Goal: Check status: Check status

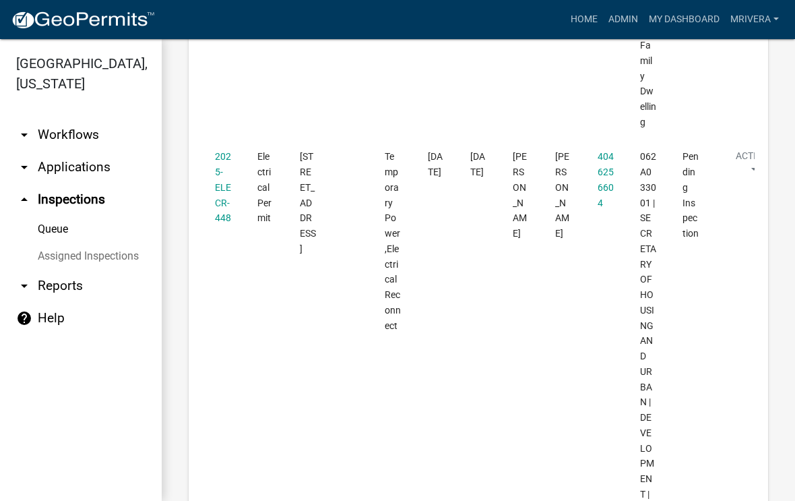
scroll to position [3179, 0]
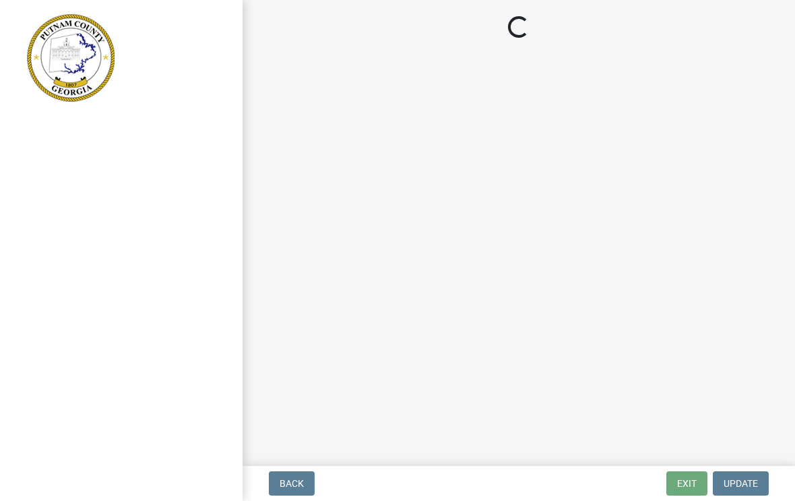
click at [395, 459] on main "Loading..." at bounding box center [519, 230] width 552 height 460
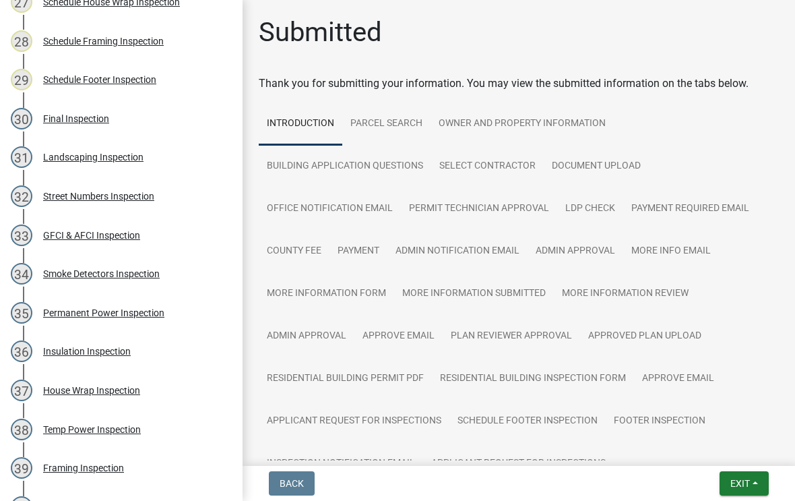
scroll to position [1252, 0]
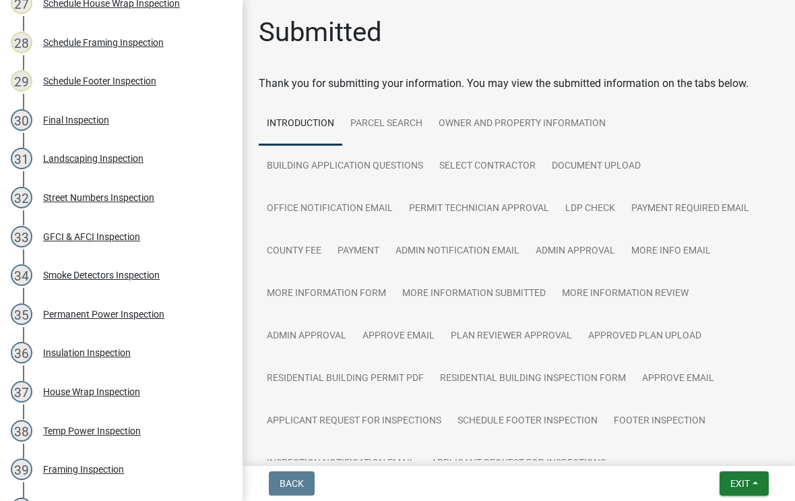
click at [148, 270] on div "Smoke Detectors Inspection" at bounding box center [101, 274] width 117 height 9
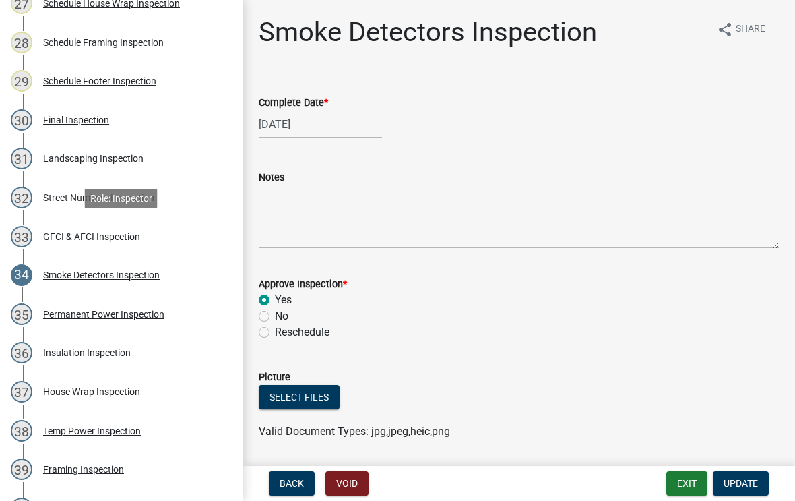
click at [63, 239] on div "GFCI & AFCI Inspection" at bounding box center [91, 236] width 97 height 9
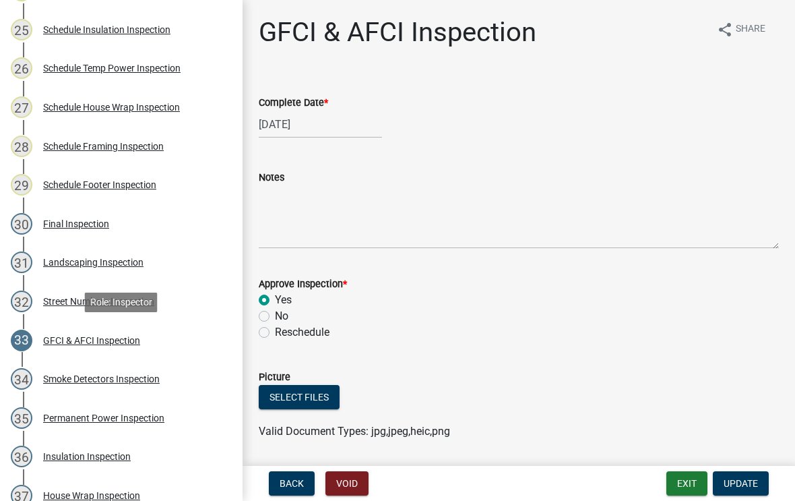
scroll to position [1148, 0]
click at [100, 223] on div "Final Inspection" at bounding box center [76, 224] width 66 height 9
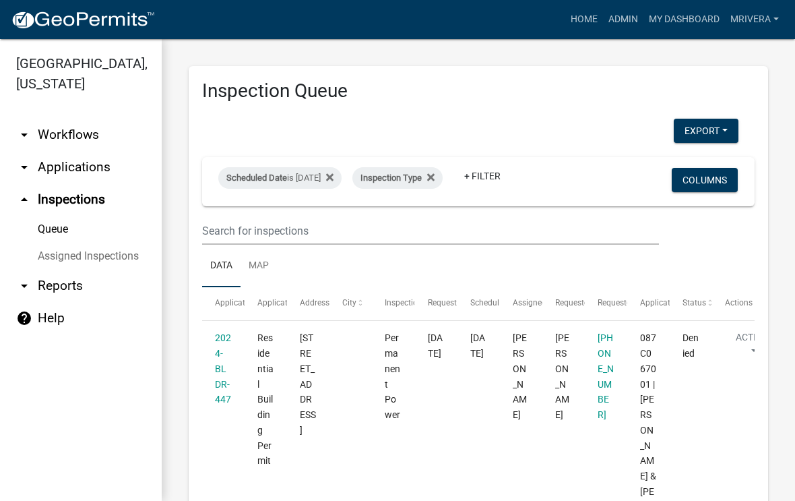
click at [126, 476] on ul "arrow_drop_down Workflows List arrow_drop_down Applications Search by Parcel Se…" at bounding box center [81, 304] width 162 height 393
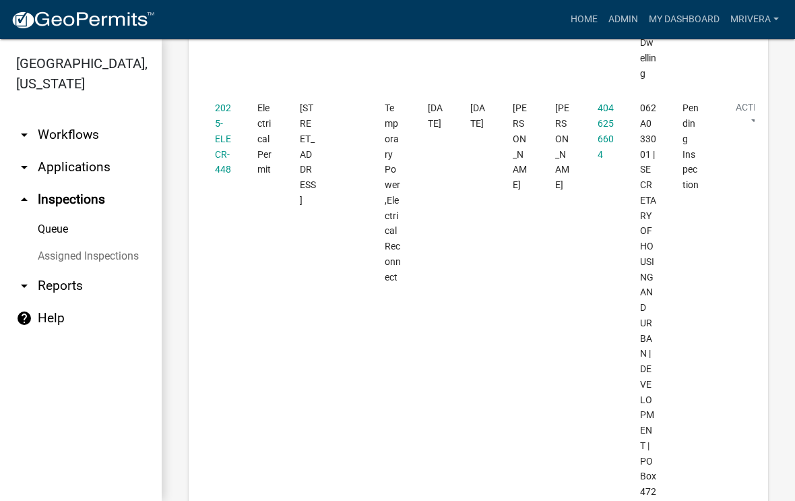
scroll to position [3210, 0]
click at [105, 453] on ul "arrow_drop_down Workflows List arrow_drop_down Applications Search by Parcel Se…" at bounding box center [81, 304] width 162 height 393
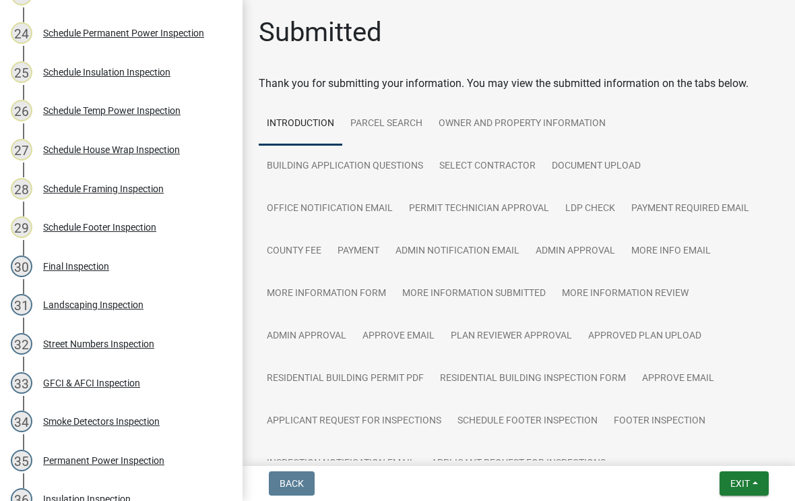
scroll to position [1114, 0]
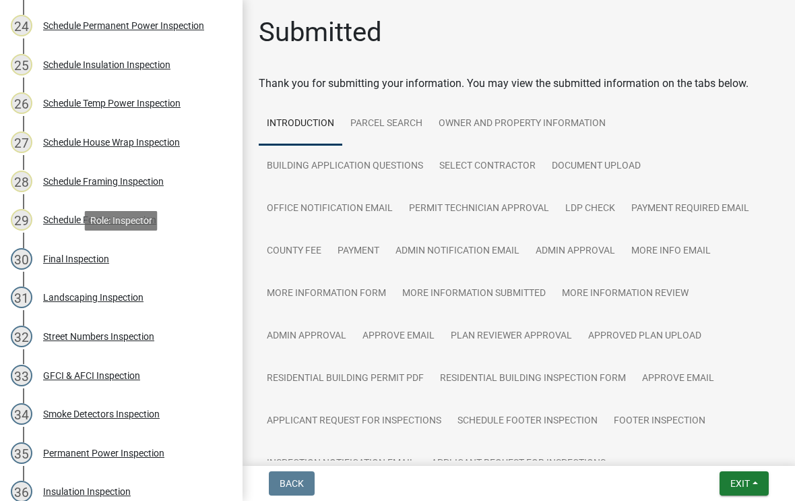
click at [90, 262] on div "Final Inspection" at bounding box center [76, 258] width 66 height 9
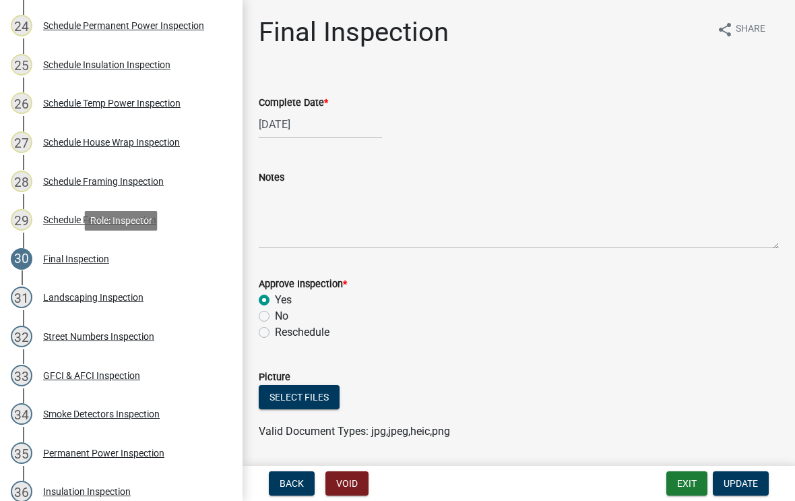
scroll to position [0, 0]
click at [120, 299] on div "Landscaping Inspection" at bounding box center [93, 296] width 100 height 9
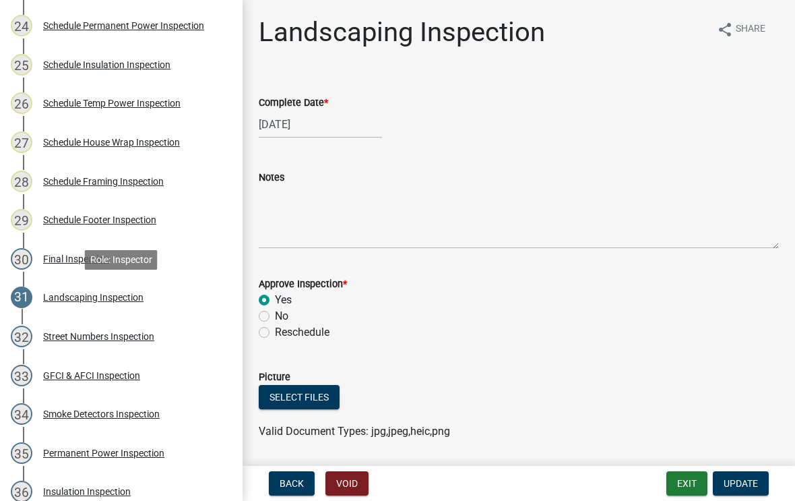
click at [135, 381] on div "33 GFCI & AFCI Inspection" at bounding box center [116, 375] width 210 height 22
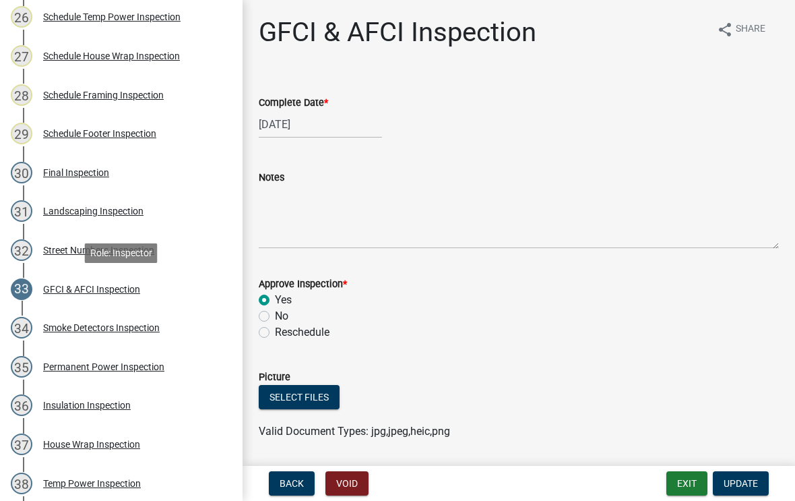
scroll to position [1204, 0]
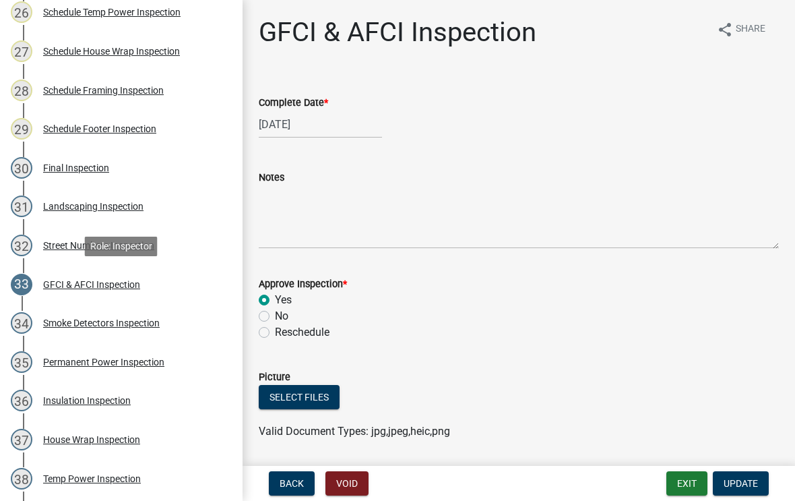
click at [152, 327] on div "Smoke Detectors Inspection" at bounding box center [101, 322] width 117 height 9
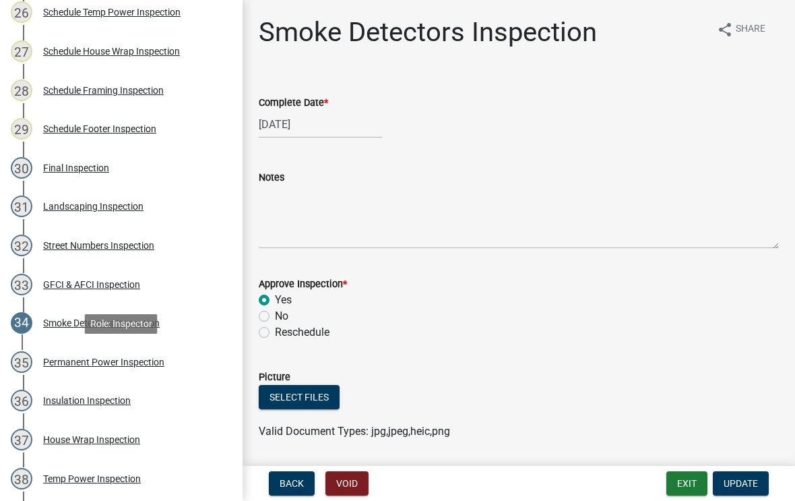
click at [148, 361] on div "Permanent Power Inspection" at bounding box center [103, 361] width 121 height 9
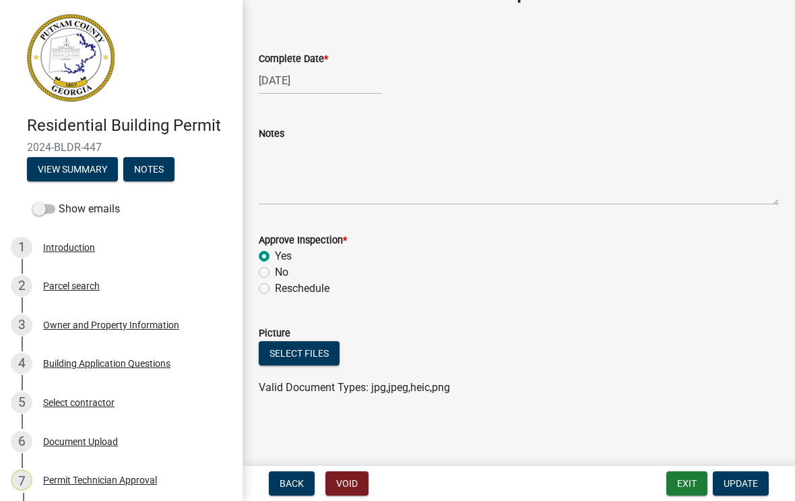
scroll to position [0, 0]
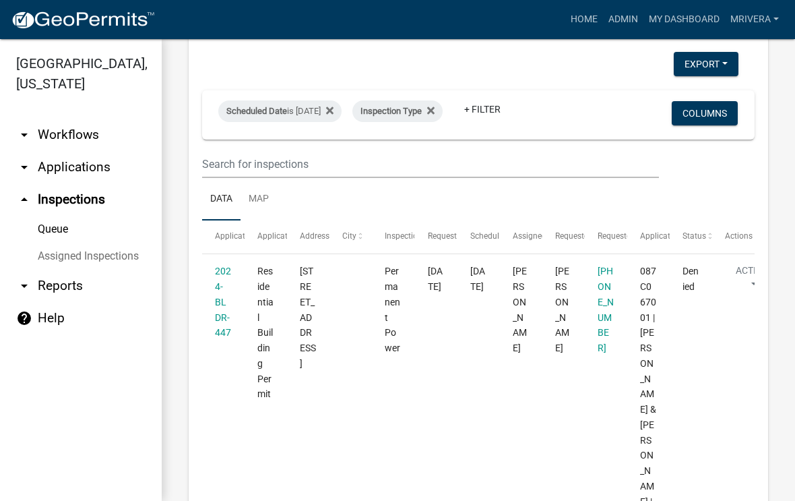
scroll to position [67, 0]
click at [220, 309] on link "2024-BLDR-447" at bounding box center [223, 301] width 16 height 72
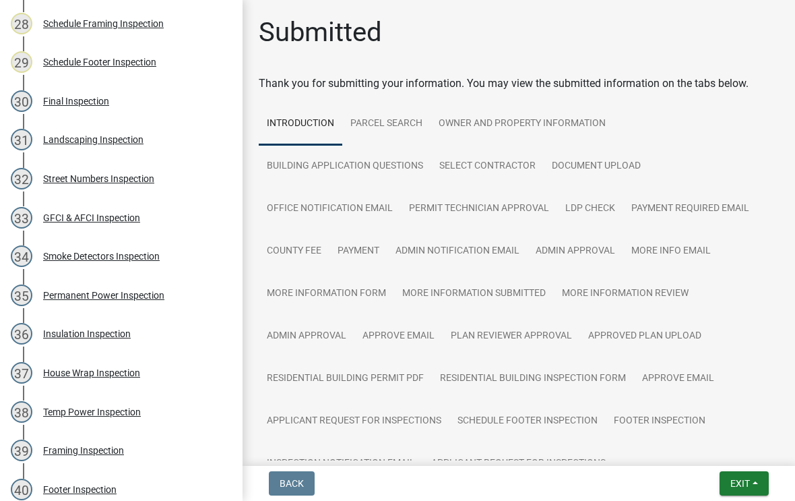
scroll to position [1305, 0]
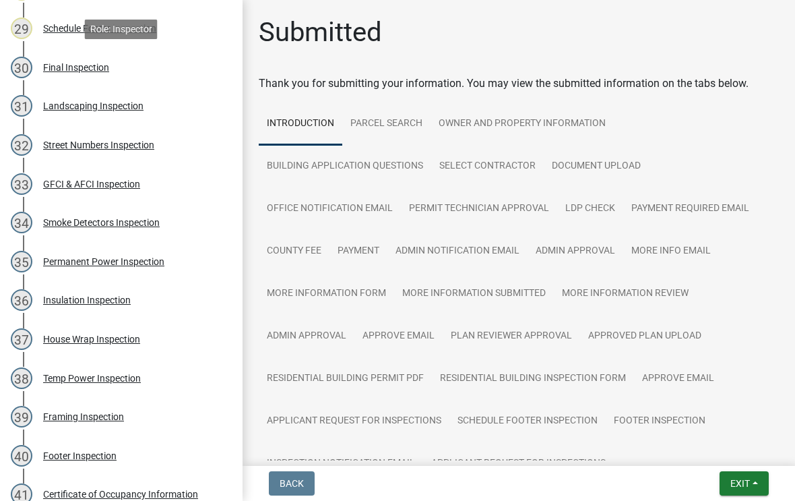
click at [97, 70] on div "Final Inspection" at bounding box center [76, 67] width 66 height 9
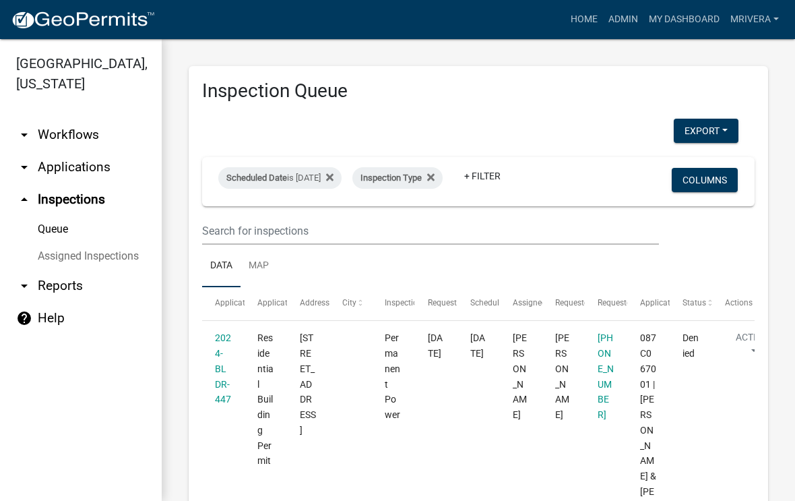
click at [691, 344] on div "Denied" at bounding box center [690, 345] width 17 height 31
click at [695, 340] on span "Denied" at bounding box center [690, 345] width 16 height 26
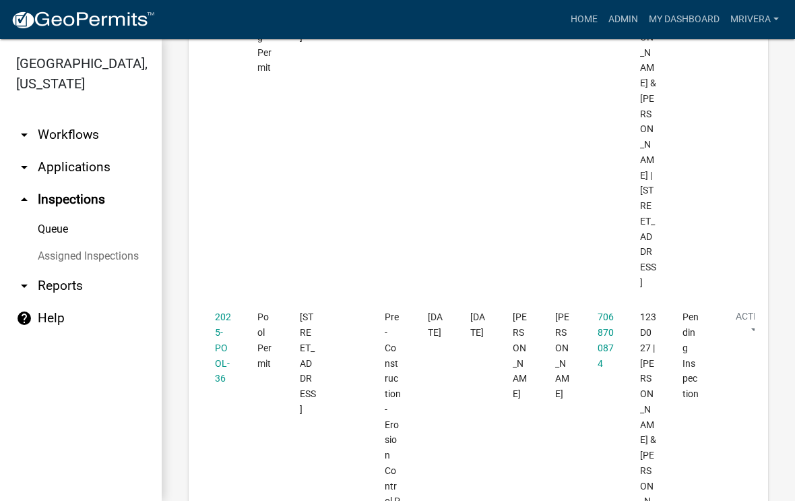
scroll to position [765, 0]
click at [63, 424] on ul "arrow_drop_down Workflows List arrow_drop_down Applications Search by Parcel Se…" at bounding box center [81, 304] width 162 height 393
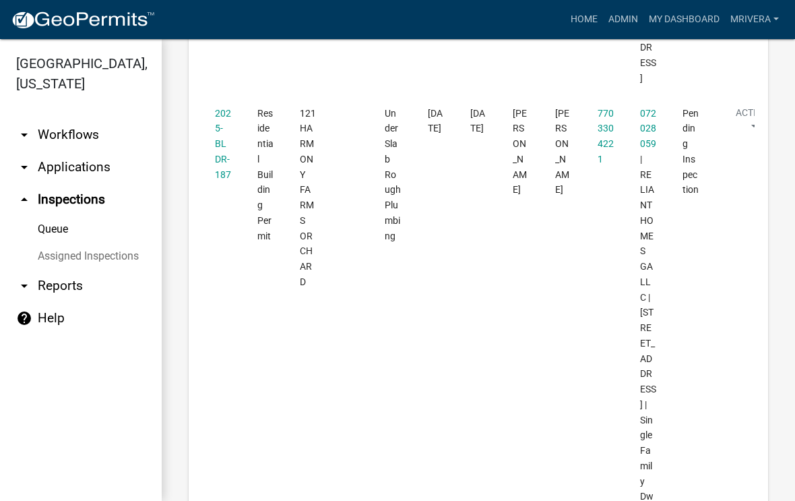
scroll to position [2759, 0]
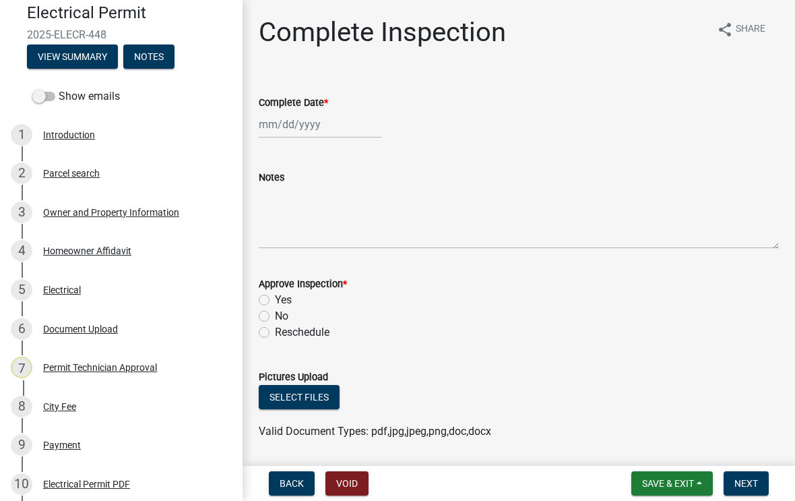
scroll to position [115, 0]
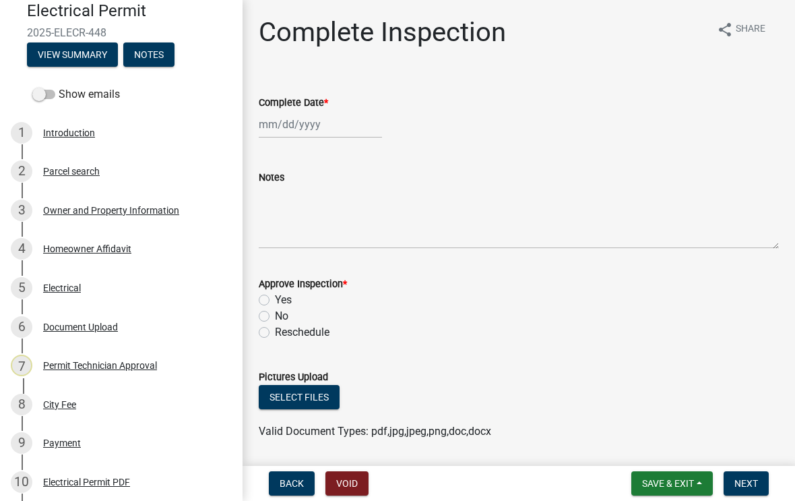
click at [71, 280] on div "5 Electrical" at bounding box center [116, 288] width 210 height 22
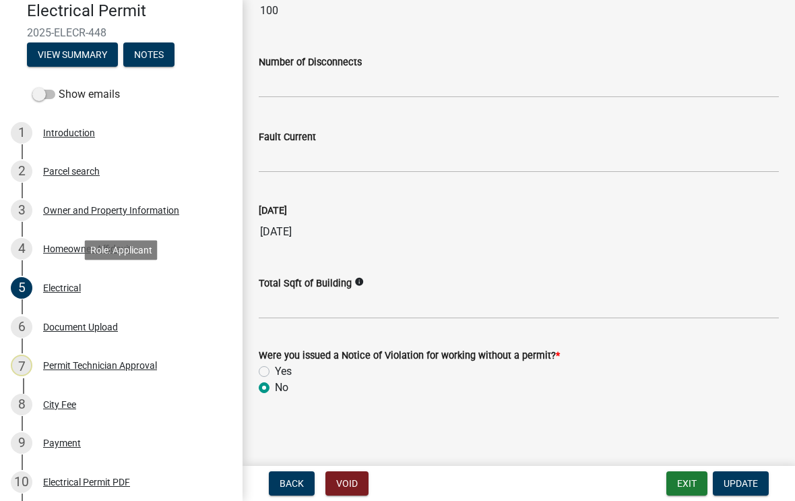
scroll to position [1211, 0]
click at [24, 321] on div "6" at bounding box center [22, 327] width 22 height 22
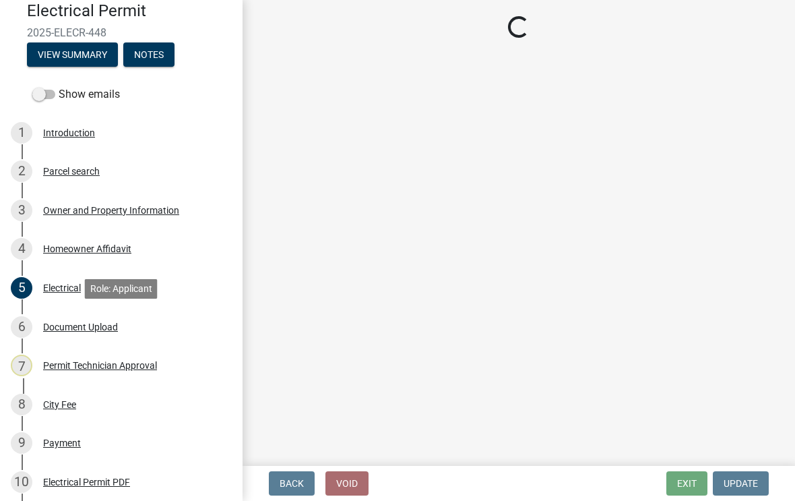
scroll to position [0, 0]
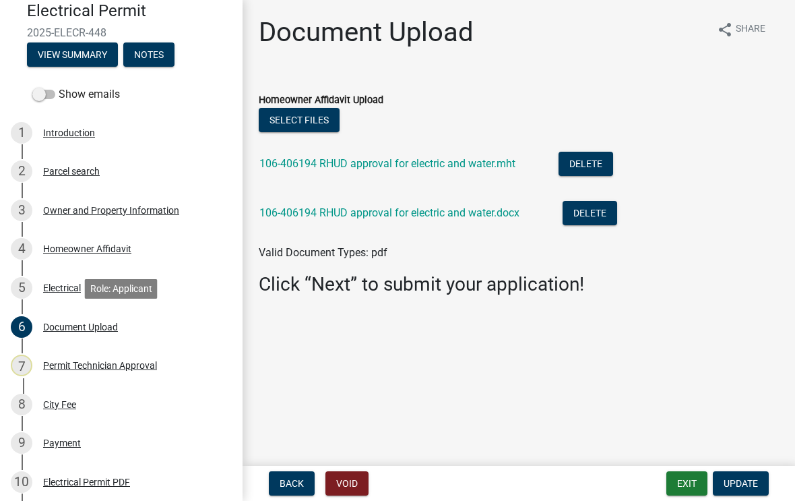
click at [137, 363] on div "Permit Technician Approval" at bounding box center [100, 364] width 114 height 9
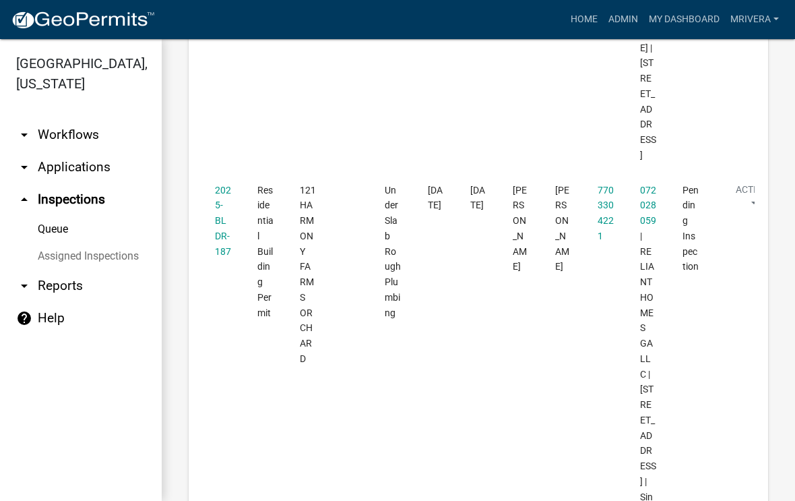
scroll to position [2709, 0]
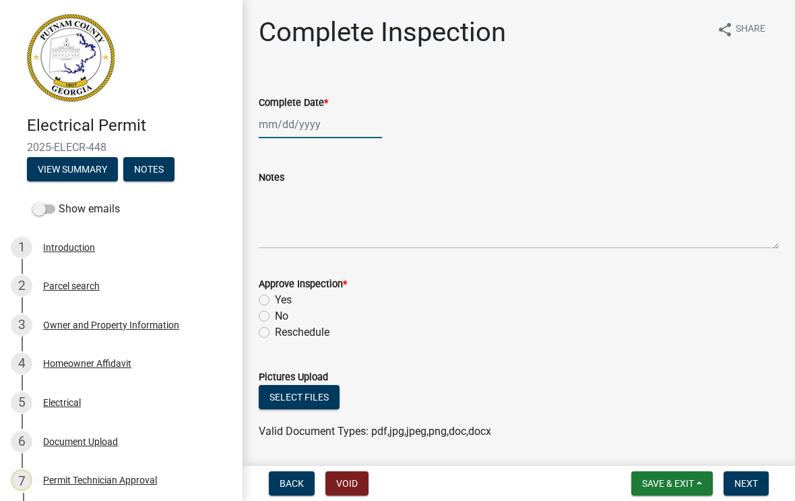
click at [294, 126] on div at bounding box center [320, 124] width 123 height 28
select select "8"
select select "2025"
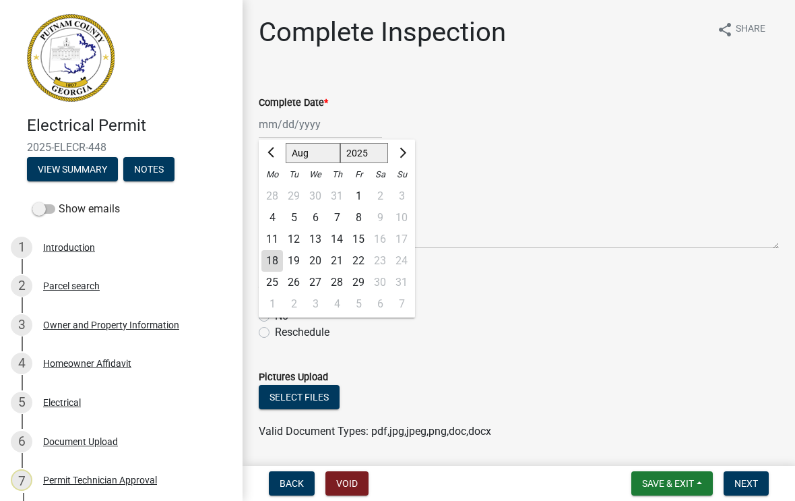
click at [276, 259] on div "18" at bounding box center [272, 261] width 22 height 22
type input "[DATE]"
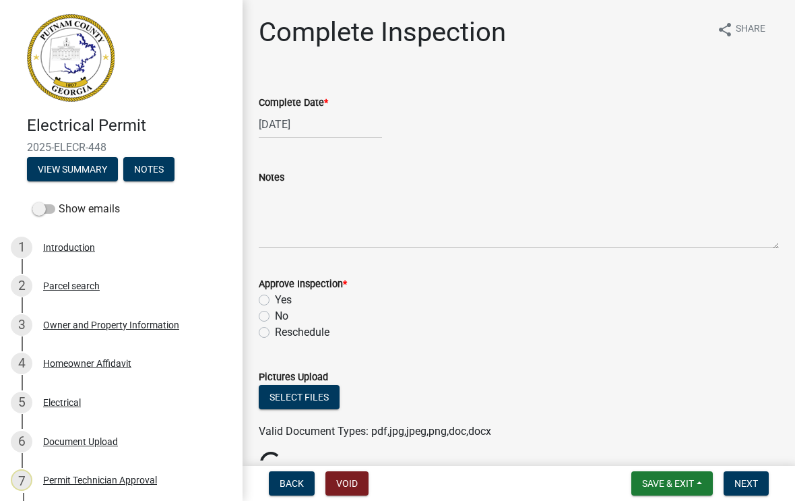
click at [275, 311] on label "No" at bounding box center [281, 316] width 13 height 16
click at [275, 311] on input "No" at bounding box center [279, 312] width 9 height 9
radio input "true"
click at [740, 485] on span "Next" at bounding box center [746, 483] width 24 height 11
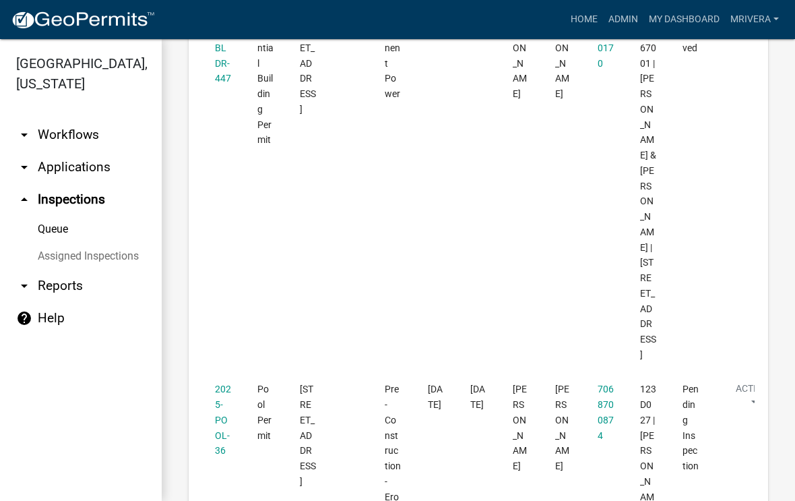
scroll to position [693, 0]
click at [223, 383] on link "2025-POOL-36" at bounding box center [223, 419] width 16 height 72
click at [221, 383] on link "2025-POOL-36" at bounding box center [223, 419] width 16 height 72
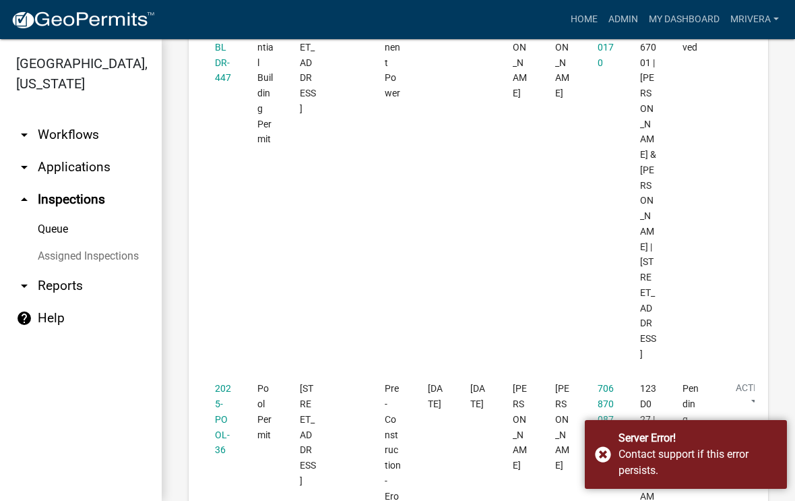
click at [225, 383] on link "2025-POOL-36" at bounding box center [223, 419] width 16 height 72
click at [740, 459] on div "Contact support if this error persists." at bounding box center [697, 462] width 158 height 32
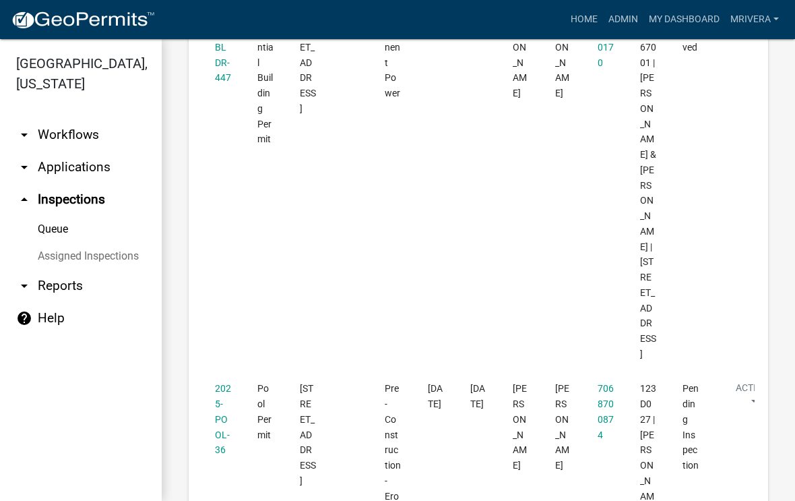
click at [215, 383] on link "2025-POOL-36" at bounding box center [223, 419] width 16 height 72
click at [224, 383] on link "2025-POOL-36" at bounding box center [223, 419] width 16 height 72
click at [215, 383] on link "2025-POOL-36" at bounding box center [223, 419] width 16 height 72
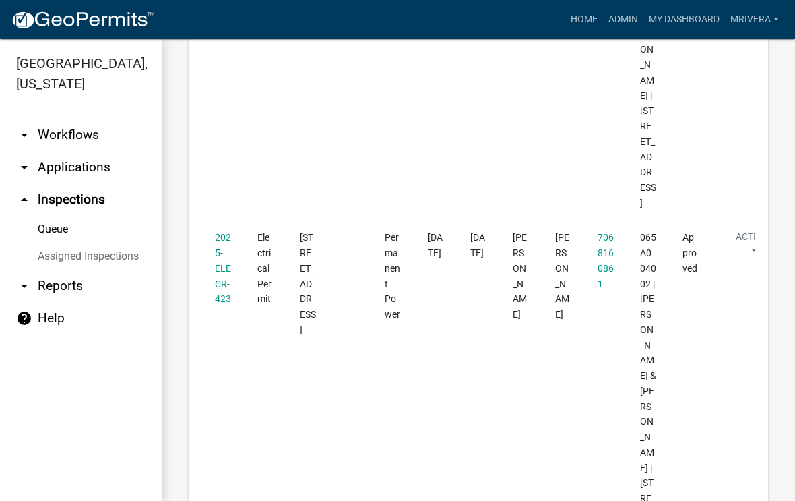
scroll to position [2265, 0]
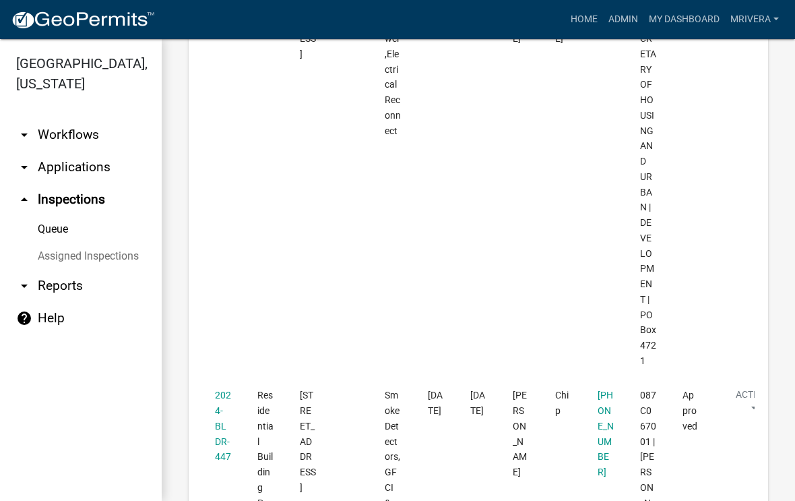
scroll to position [3357, 0]
